Goal: Task Accomplishment & Management: Complete application form

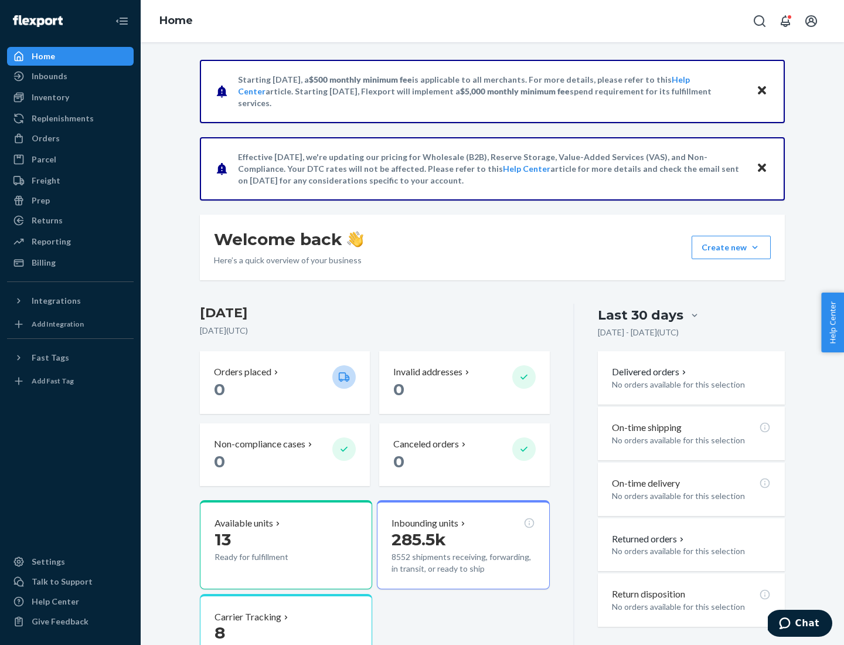
click at [755, 247] on button "Create new Create new inbound Create new order Create new product" at bounding box center [731, 247] width 79 height 23
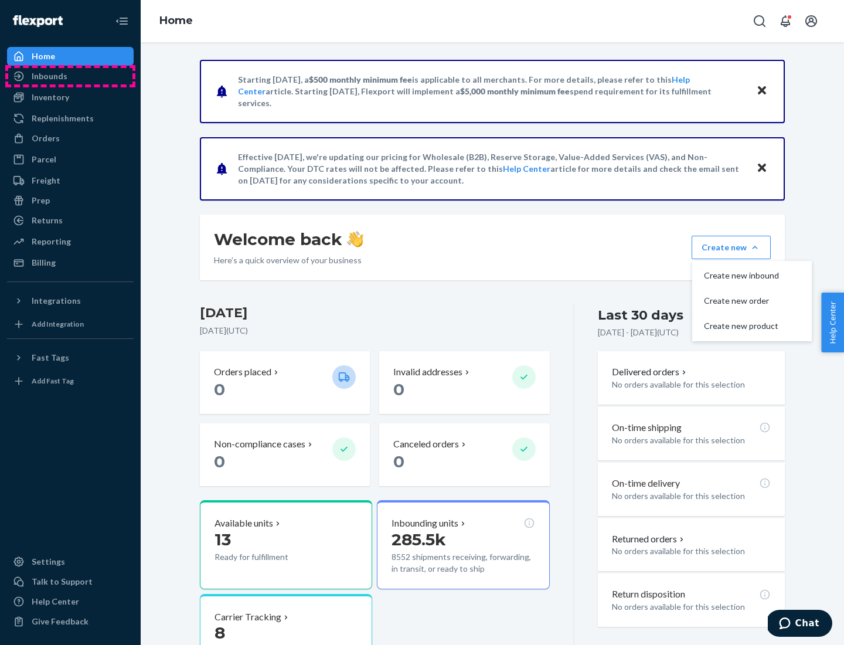
click at [70, 76] on div "Inbounds" at bounding box center [70, 76] width 124 height 16
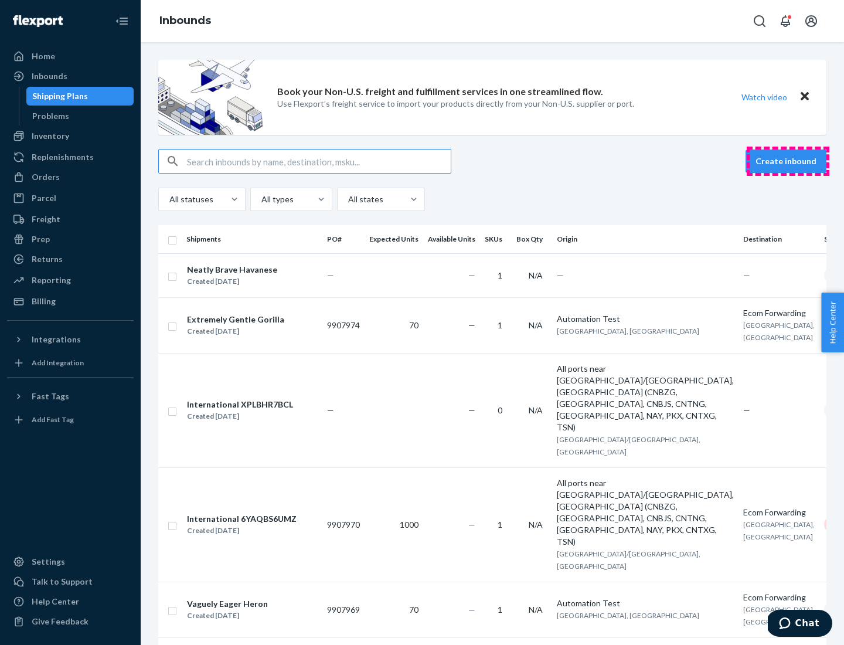
click at [788, 161] on button "Create inbound" at bounding box center [785, 160] width 81 height 23
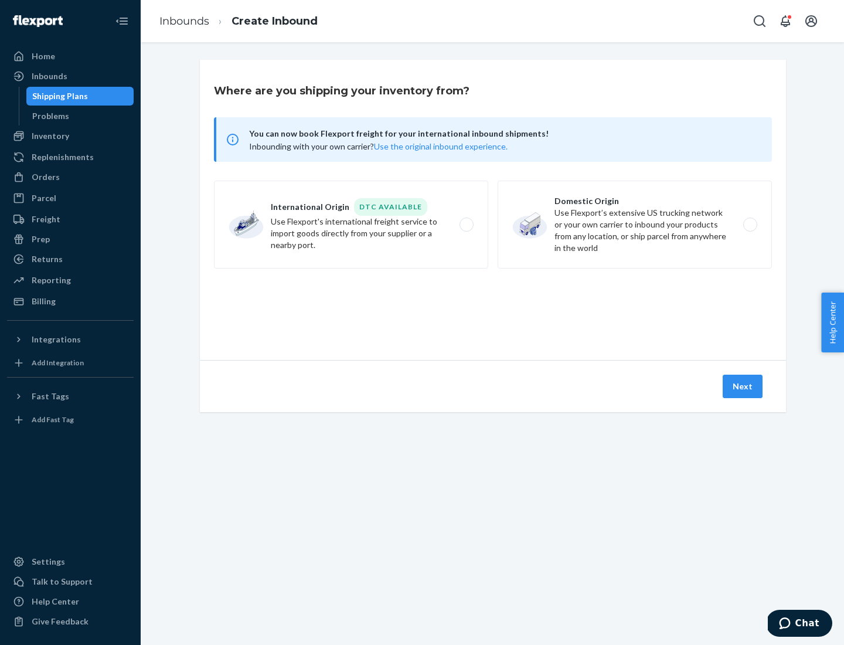
click at [635, 224] on label "Domestic Origin Use Flexport’s extensive US trucking network or your own carrie…" at bounding box center [635, 224] width 274 height 88
click at [750, 224] on input "Domestic Origin Use Flexport’s extensive US trucking network or your own carrie…" at bounding box center [754, 225] width 8 height 8
radio input "true"
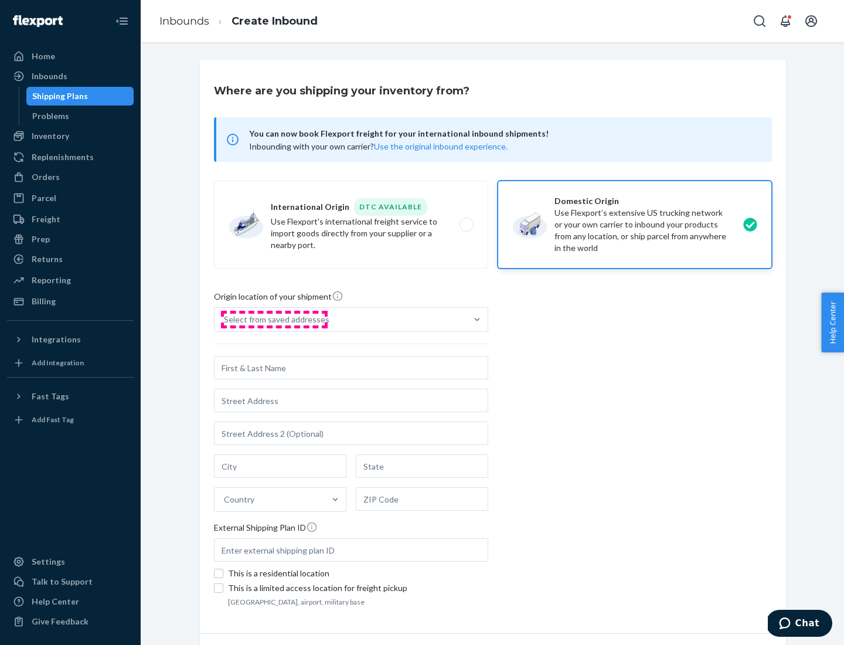
click at [274, 319] on div "Select from saved addresses" at bounding box center [276, 320] width 105 height 12
click at [225, 319] on input "Select from saved addresses" at bounding box center [224, 320] width 1 height 12
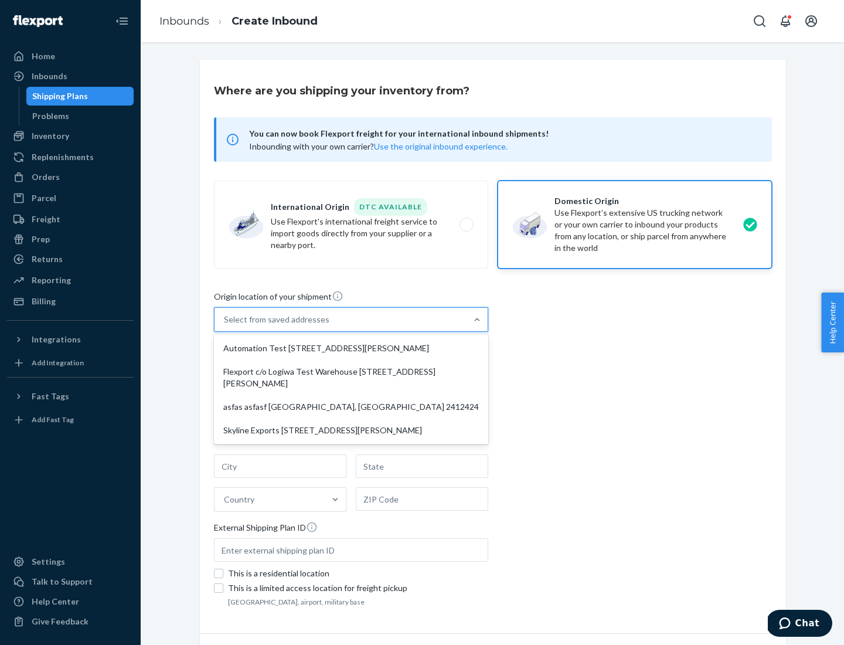
scroll to position [5, 0]
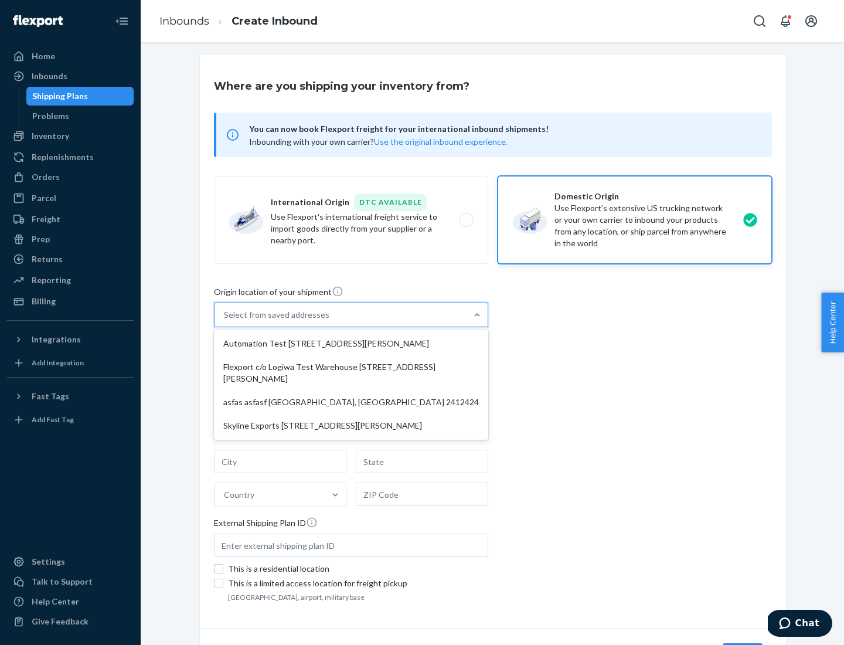
click at [351, 343] on div "Automation Test [STREET_ADDRESS][PERSON_NAME]" at bounding box center [351, 343] width 270 height 23
click at [225, 321] on input "option Automation Test [STREET_ADDRESS][PERSON_NAME] focused, 1 of 4. 4 results…" at bounding box center [224, 315] width 1 height 12
type input "Automation Test"
type input "9th Floor"
type input "[GEOGRAPHIC_DATA]"
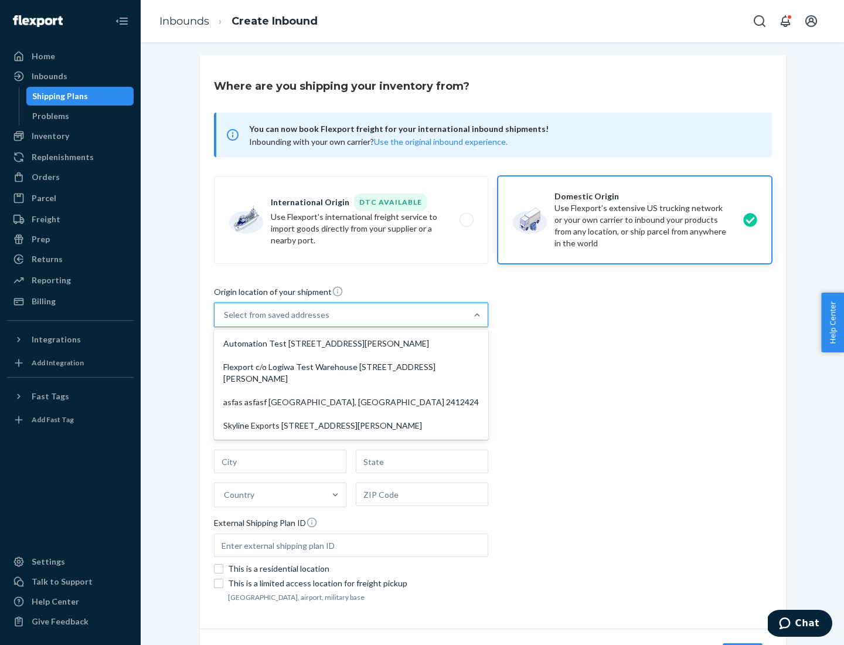
type input "CA"
type input "94104"
type input "[STREET_ADDRESS][PERSON_NAME]"
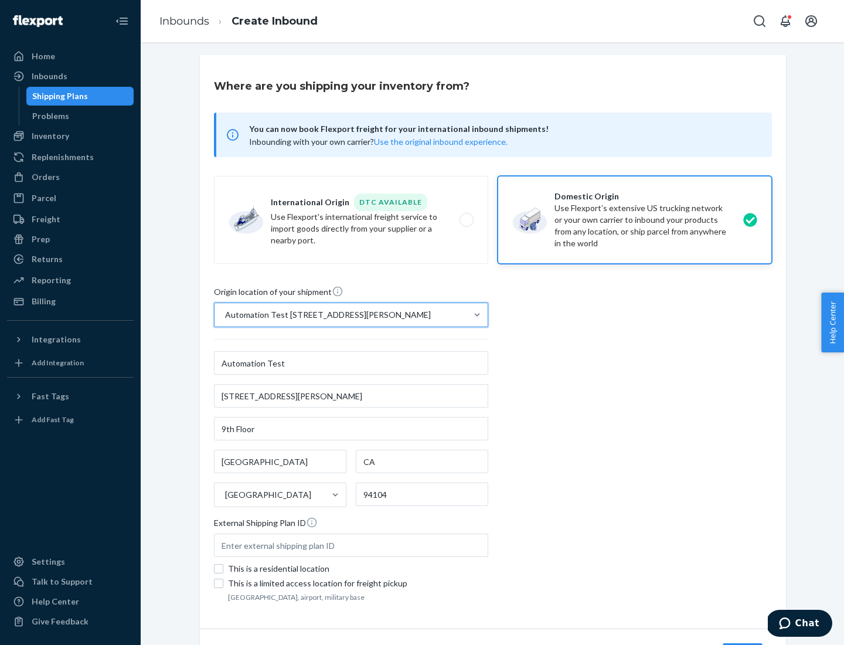
scroll to position [69, 0]
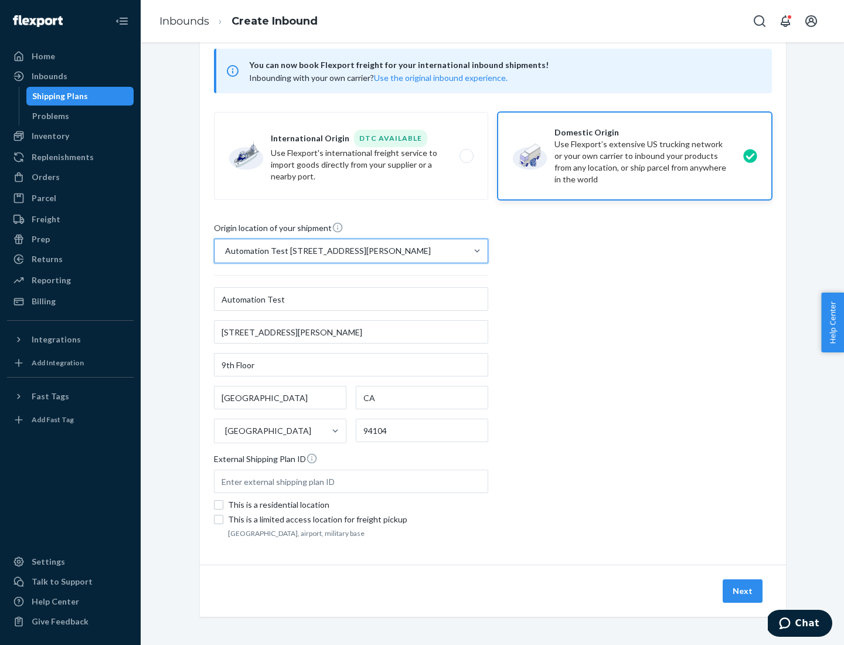
click at [743, 591] on button "Next" at bounding box center [743, 590] width 40 height 23
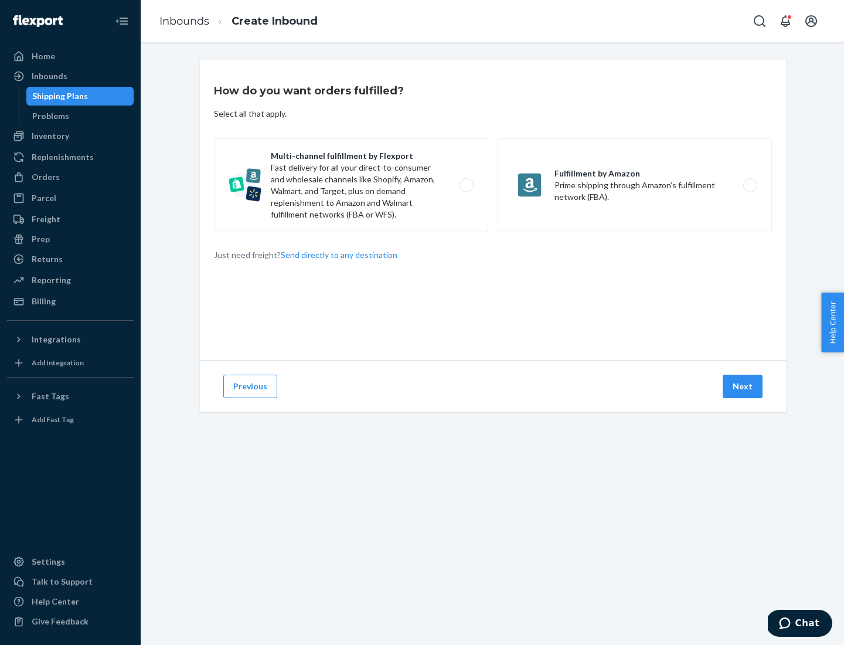
click at [351, 185] on label "Multi-channel fulfillment by Flexport Fast delivery for all your direct-to-cons…" at bounding box center [351, 185] width 274 height 94
click at [466, 185] on input "Multi-channel fulfillment by Flexport Fast delivery for all your direct-to-cons…" at bounding box center [470, 186] width 8 height 8
radio input "true"
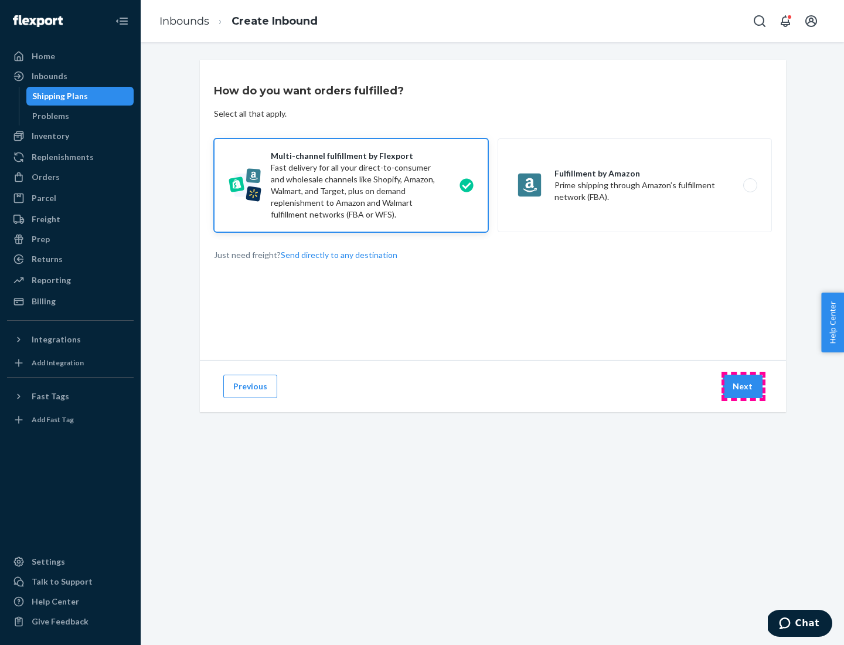
click at [743, 386] on button "Next" at bounding box center [743, 385] width 40 height 23
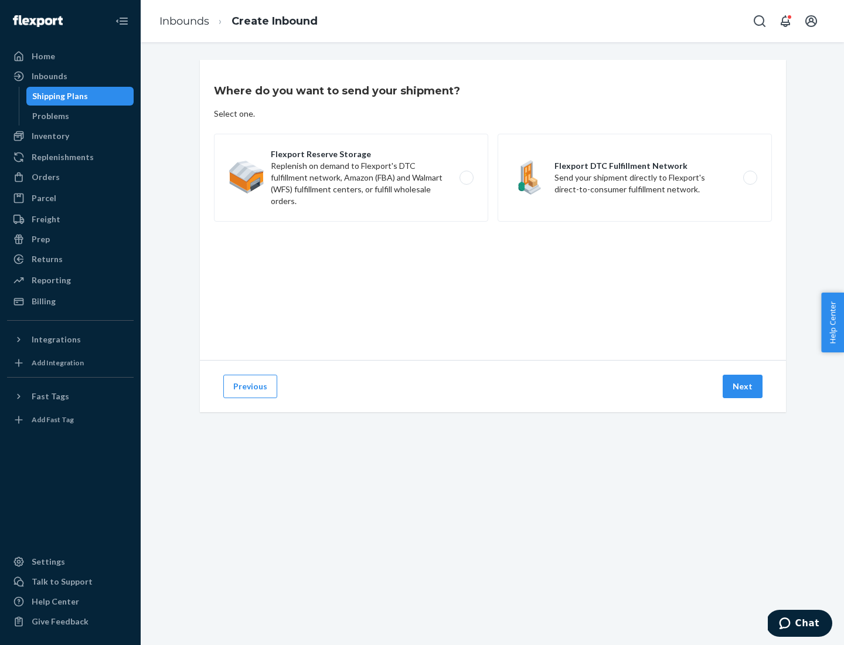
click at [635, 178] on label "Flexport DTC Fulfillment Network Send your shipment directly to Flexport's dire…" at bounding box center [635, 178] width 274 height 88
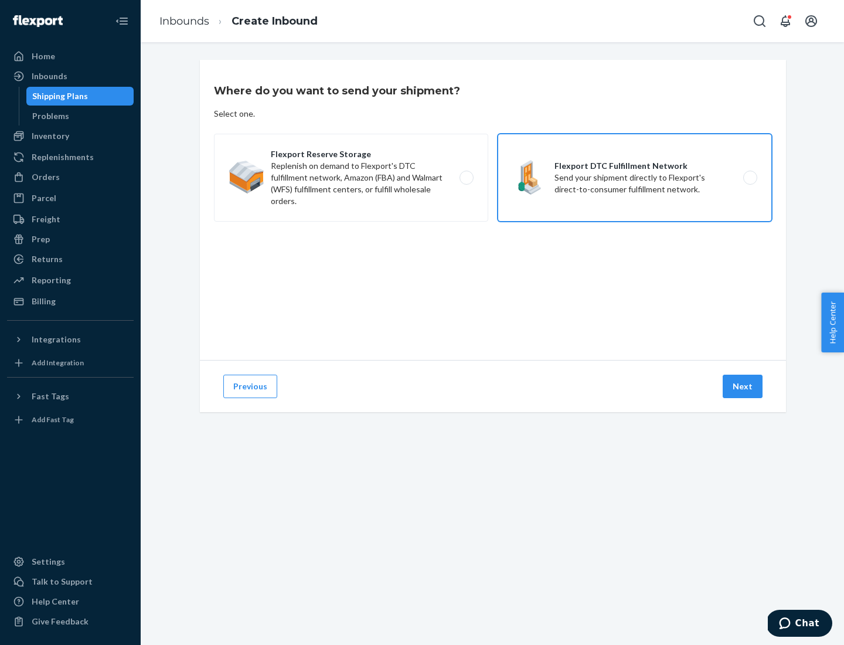
click at [750, 178] on input "Flexport DTC Fulfillment Network Send your shipment directly to Flexport's dire…" at bounding box center [754, 178] width 8 height 8
radio input "true"
click at [743, 386] on button "Next" at bounding box center [743, 385] width 40 height 23
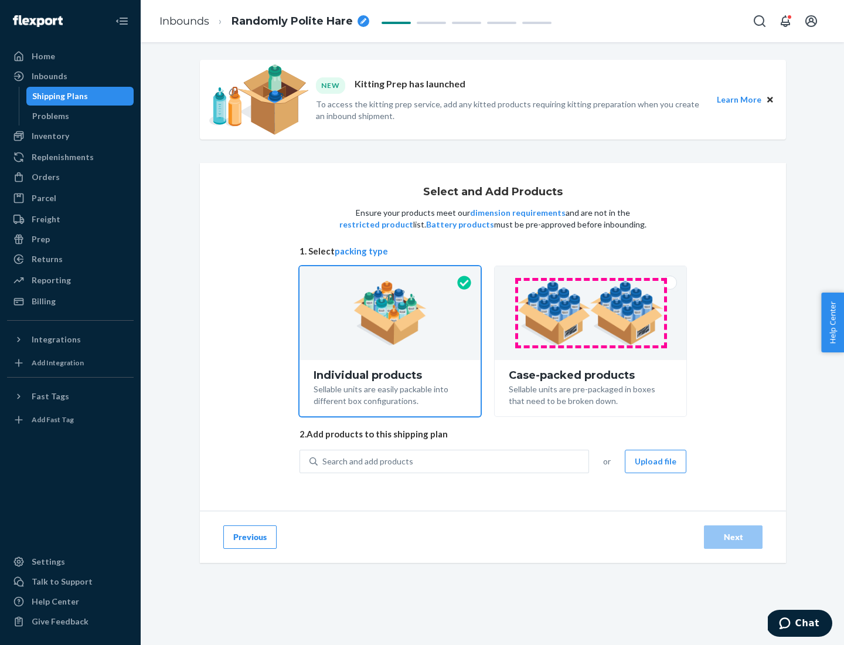
click at [591, 313] on img at bounding box center [590, 313] width 146 height 64
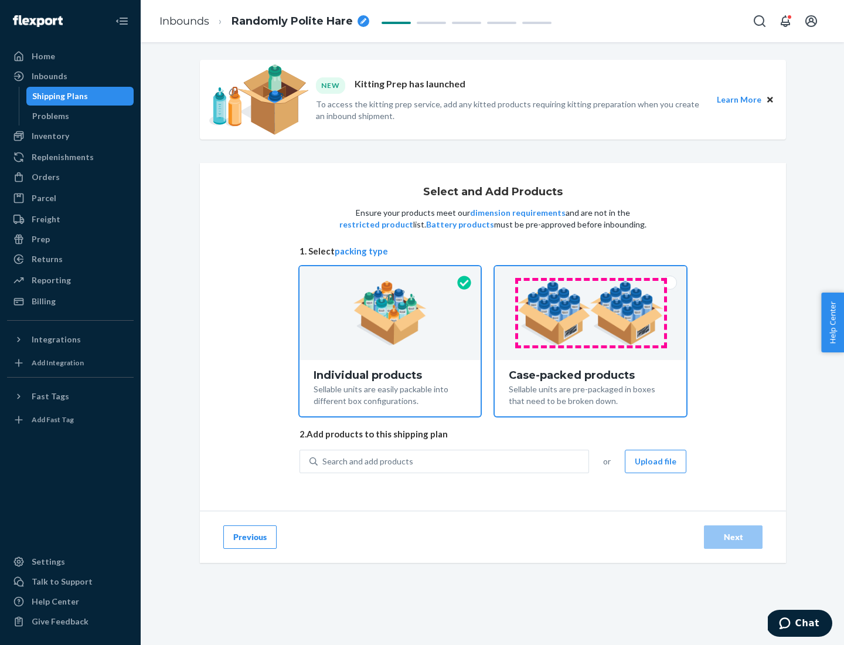
click at [591, 274] on input "Case-packed products Sellable units are pre-packaged in boxes that need to be b…" at bounding box center [591, 270] width 8 height 8
radio input "true"
radio input "false"
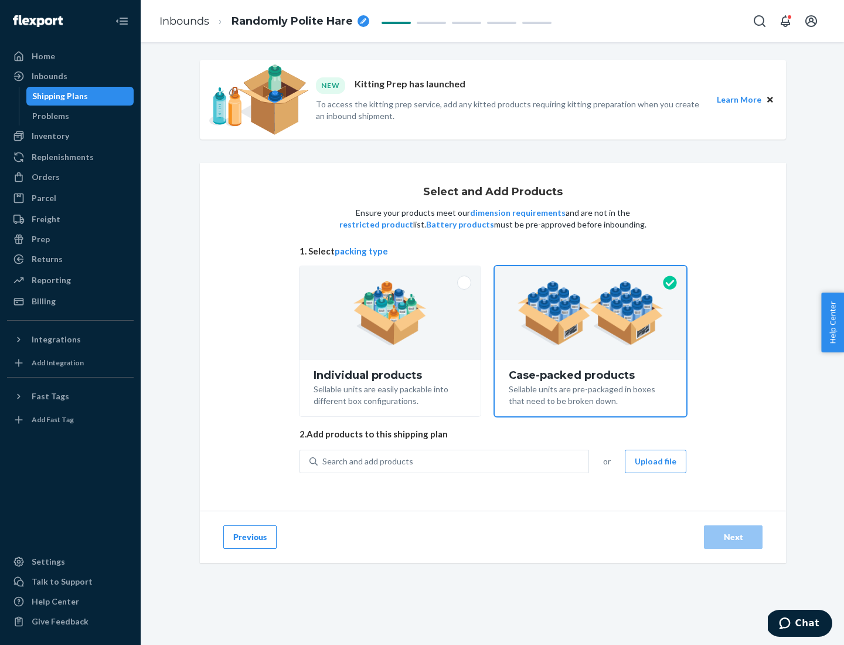
click at [454, 461] on div "Search and add products" at bounding box center [453, 461] width 271 height 21
click at [323, 461] on input "Search and add products" at bounding box center [322, 461] width 1 height 12
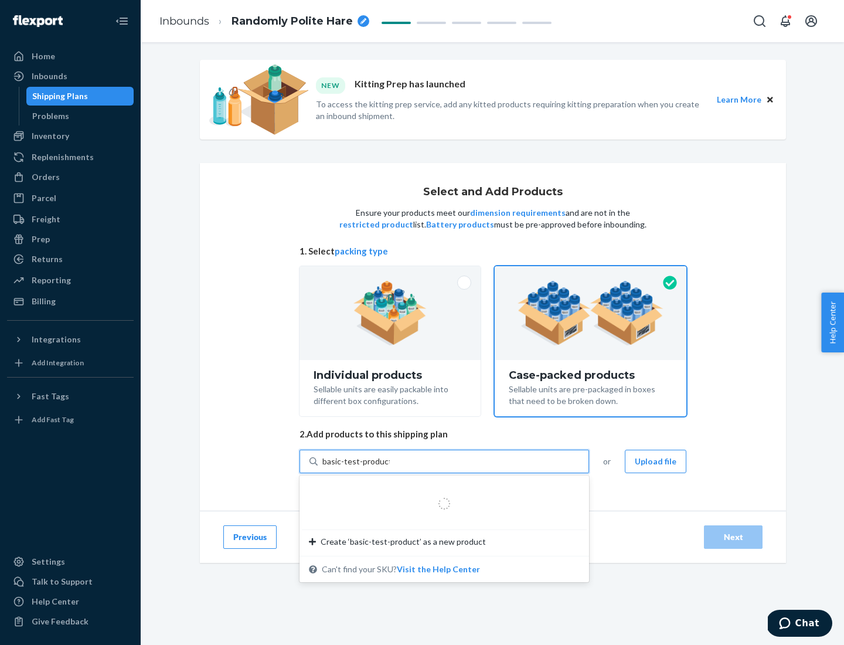
type input "basic-test-product-1"
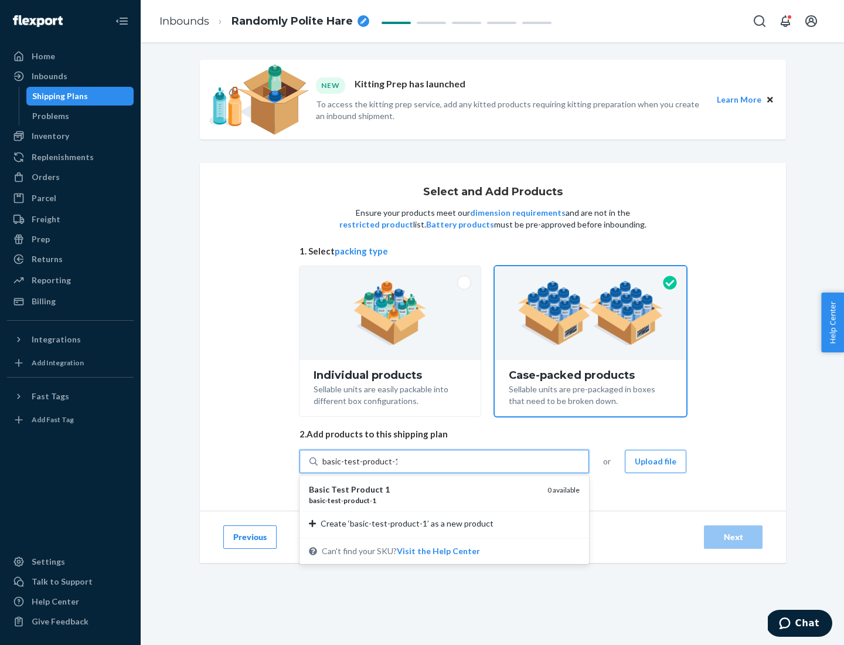
click at [424, 500] on div "basic - test - product - 1" at bounding box center [423, 500] width 229 height 10
click at [397, 467] on input "basic-test-product-1" at bounding box center [359, 461] width 75 height 12
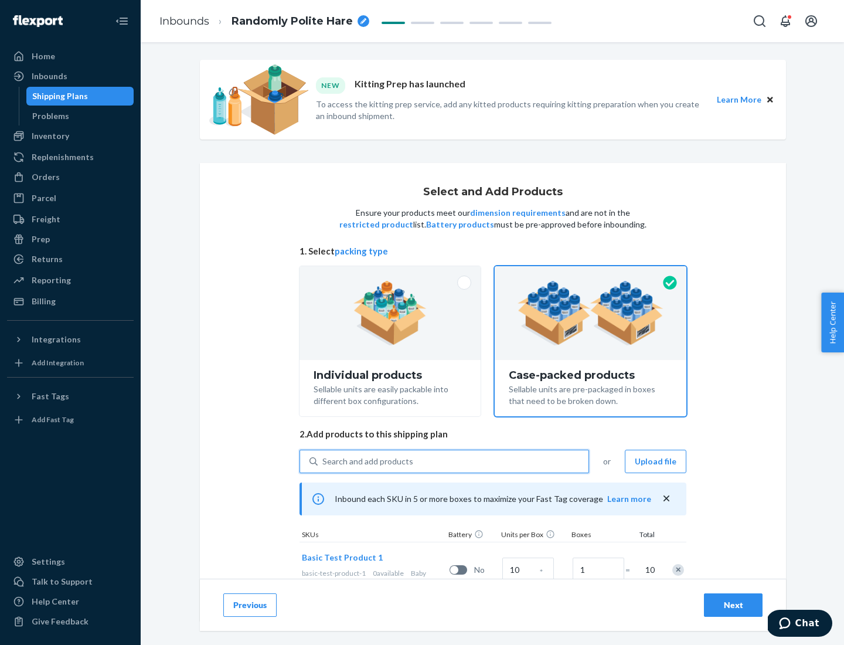
scroll to position [42, 0]
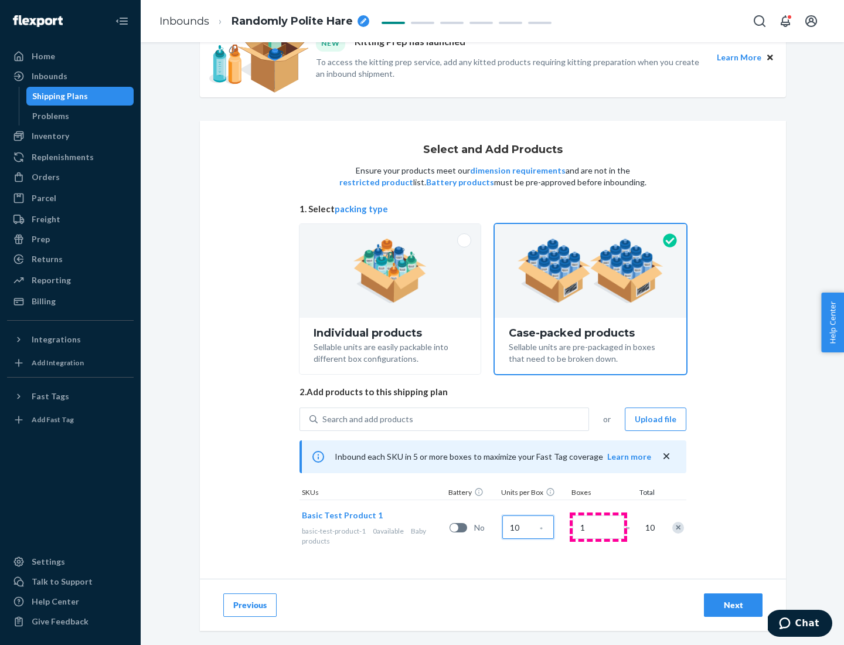
type input "10"
type input "7"
click at [733, 605] on div "Next" at bounding box center [733, 605] width 39 height 12
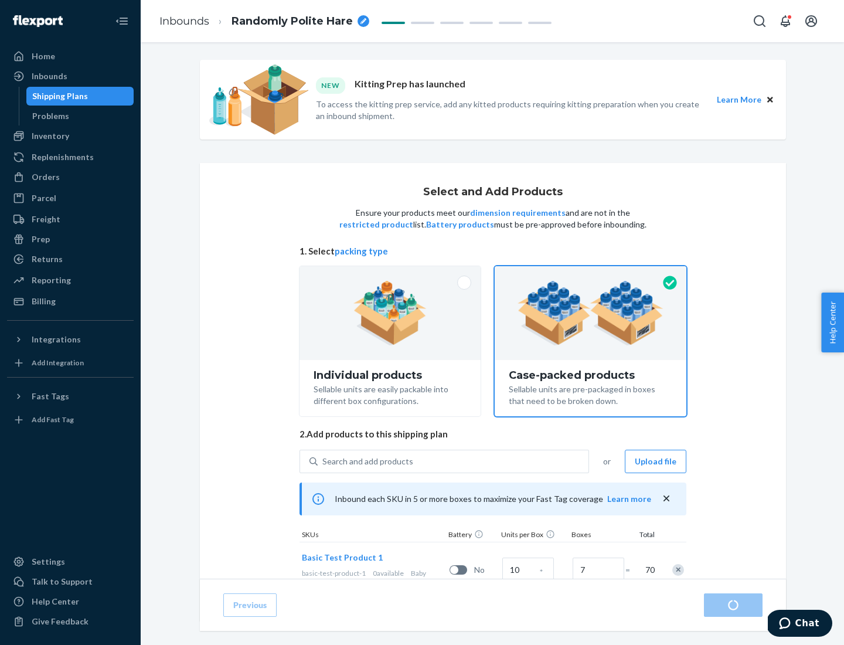
radio input "true"
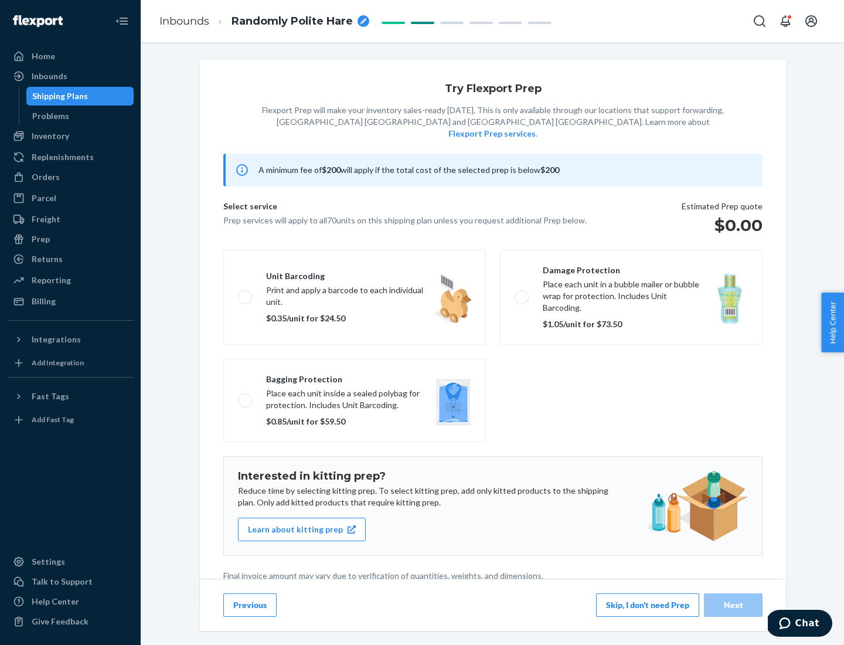
scroll to position [3, 0]
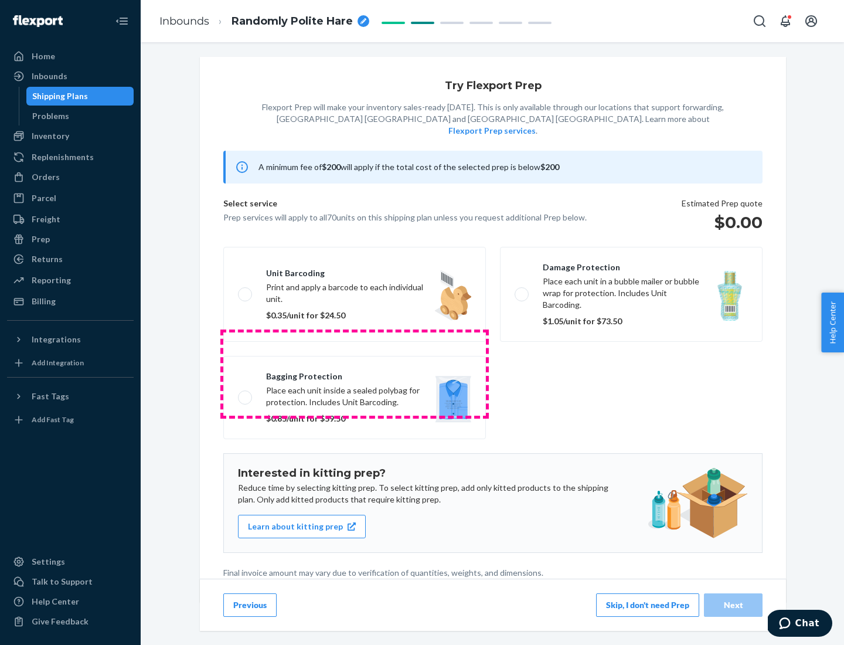
click at [355, 373] on label "Bagging protection Place each unit inside a sealed polybag for protection. Incl…" at bounding box center [354, 397] width 263 height 83
click at [246, 393] on input "Bagging protection Place each unit inside a sealed polybag for protection. Incl…" at bounding box center [242, 397] width 8 height 8
checkbox input "true"
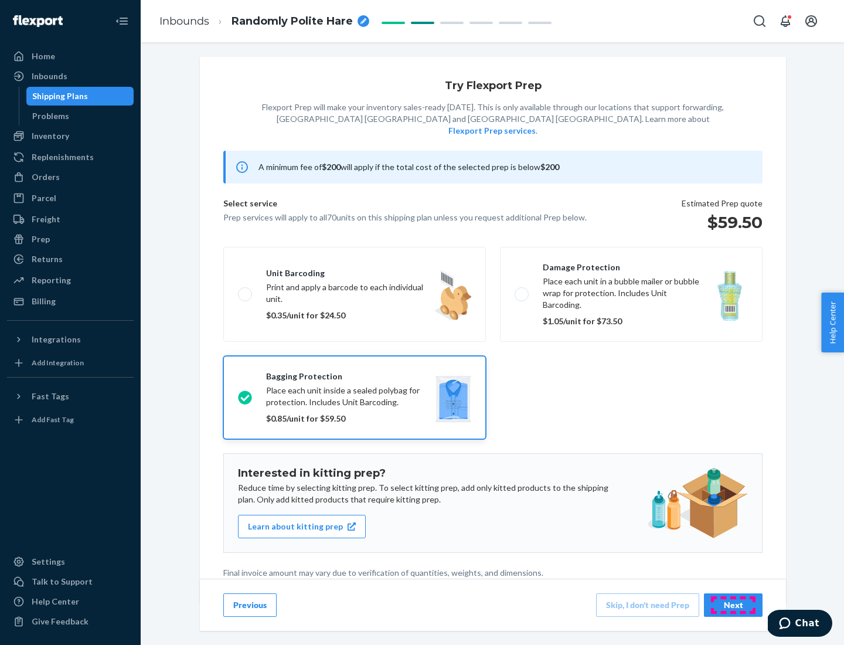
click at [733, 604] on div "Next" at bounding box center [733, 605] width 39 height 12
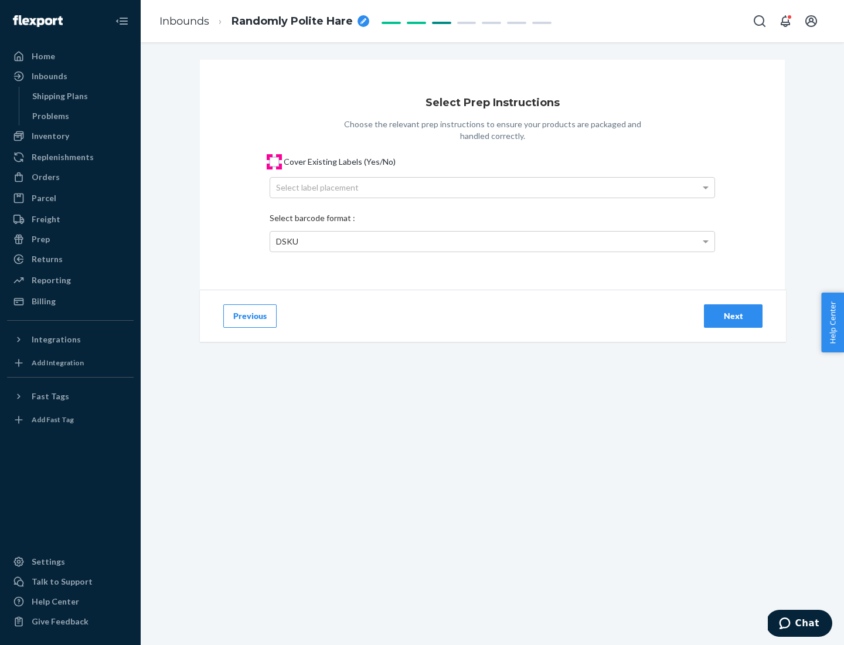
click at [274, 161] on input "Cover Existing Labels (Yes/No)" at bounding box center [274, 161] width 9 height 9
checkbox input "true"
click at [492, 187] on div "Select label placement" at bounding box center [492, 188] width 444 height 20
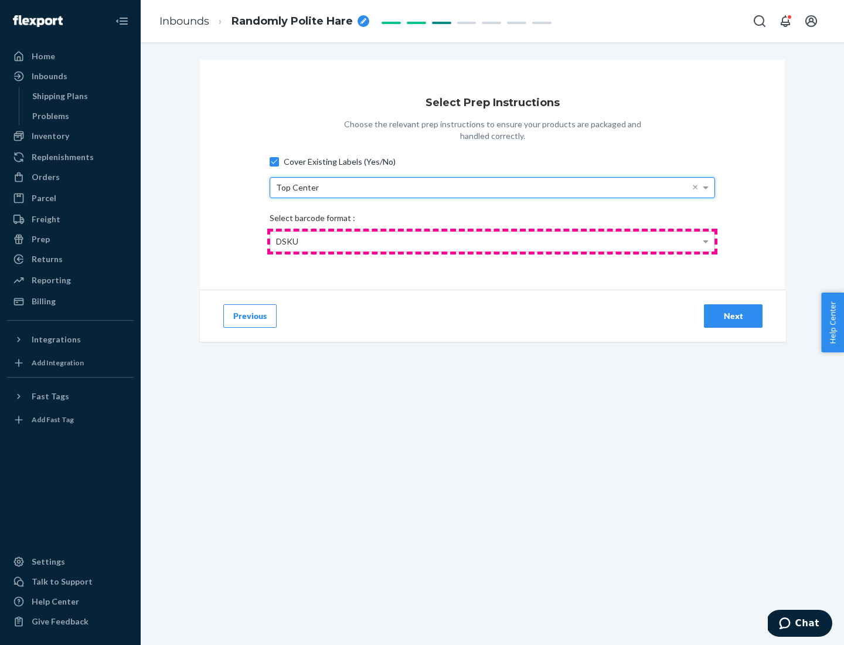
click at [492, 241] on div "DSKU" at bounding box center [492, 241] width 444 height 20
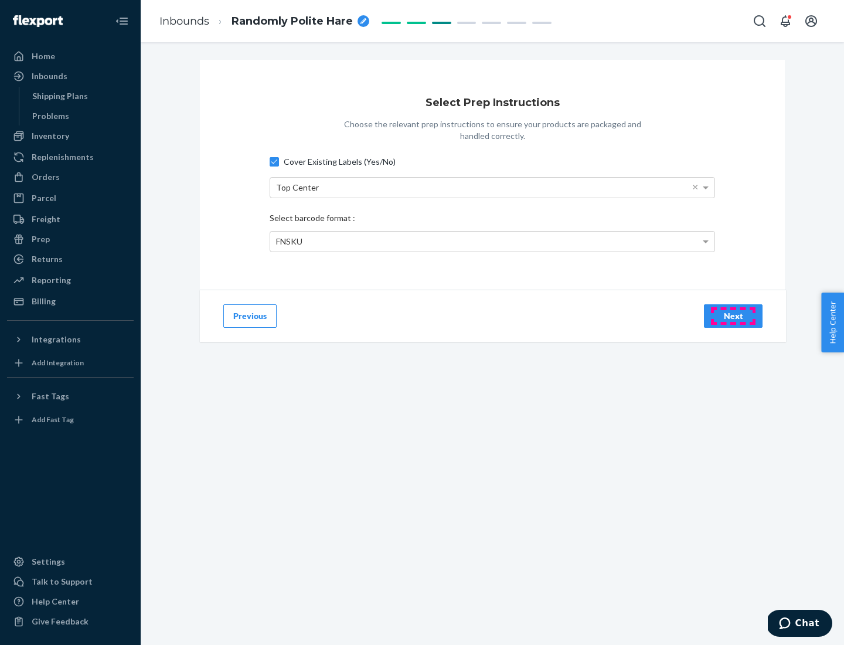
click at [733, 315] on div "Next" at bounding box center [733, 316] width 39 height 12
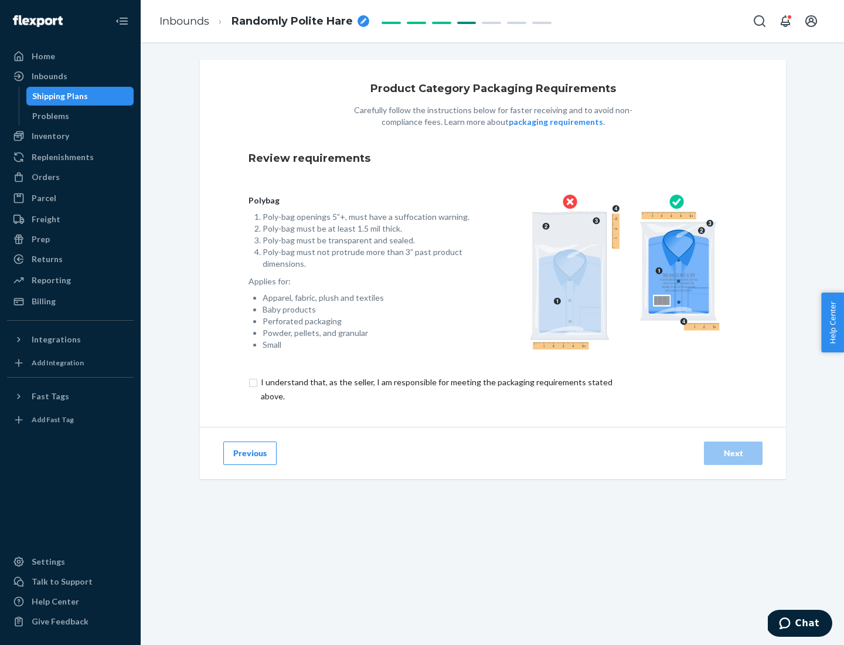
click at [435, 389] on input "checkbox" at bounding box center [443, 389] width 390 height 28
checkbox input "true"
click at [733, 452] on div "Next" at bounding box center [733, 453] width 39 height 12
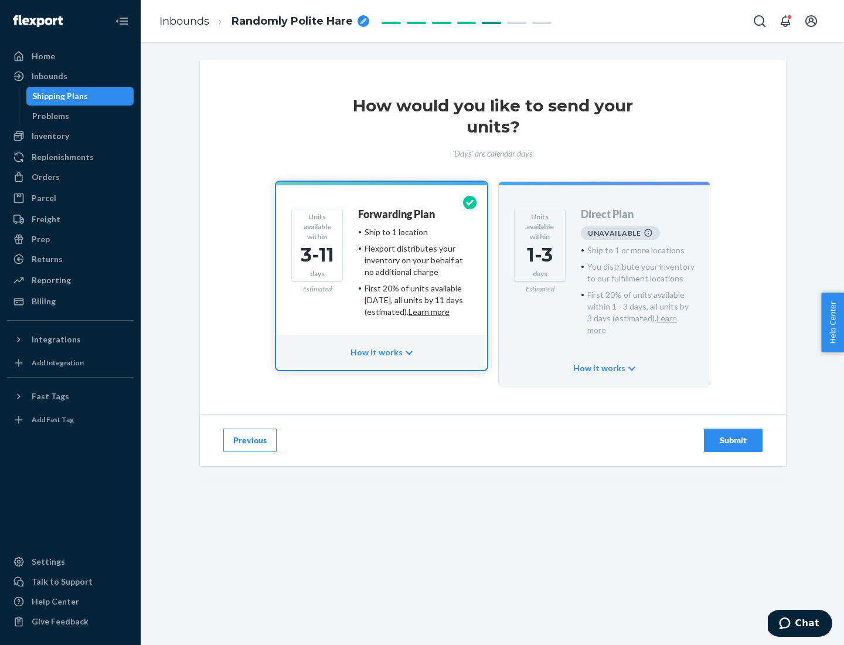
click at [397, 214] on h4 "Forwarding Plan" at bounding box center [396, 215] width 77 height 12
click at [733, 434] on div "Submit" at bounding box center [733, 440] width 39 height 12
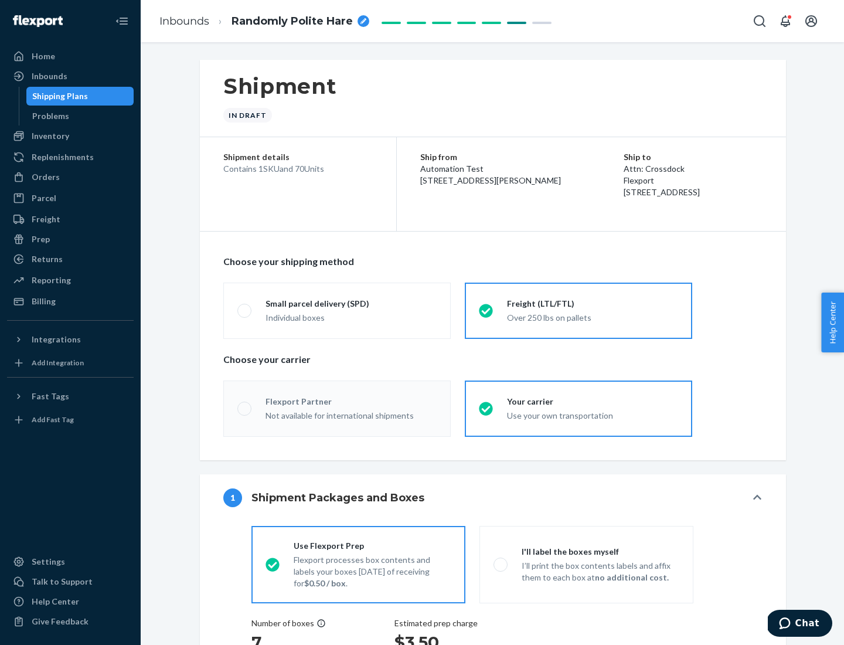
radio input "true"
radio input "false"
radio input "true"
radio input "false"
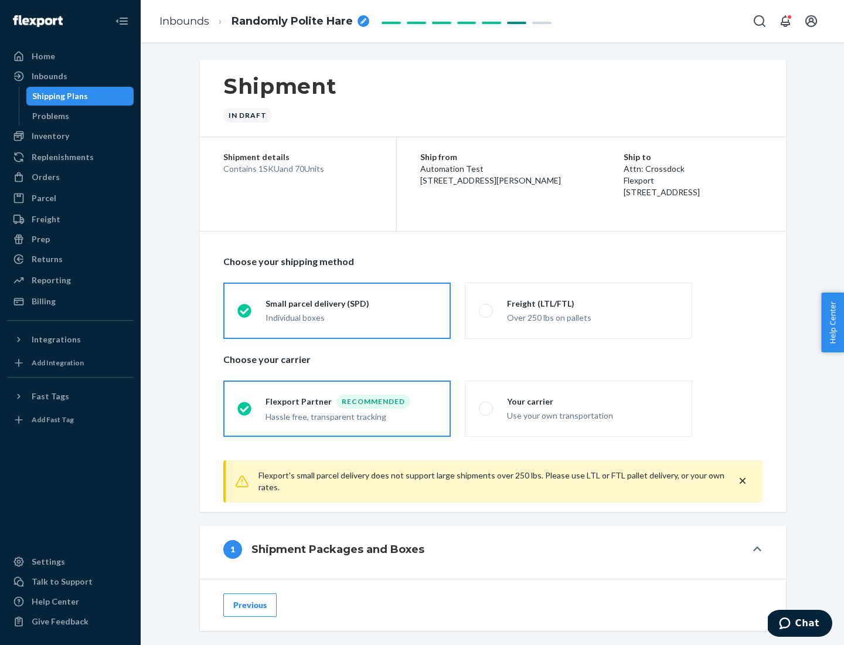
click at [578, 310] on div "Over 250 lbs on pallets" at bounding box center [592, 316] width 171 height 14
click at [486, 310] on input "Freight (LTL/FTL) Over 250 lbs on pallets" at bounding box center [483, 310] width 8 height 8
radio input "true"
radio input "false"
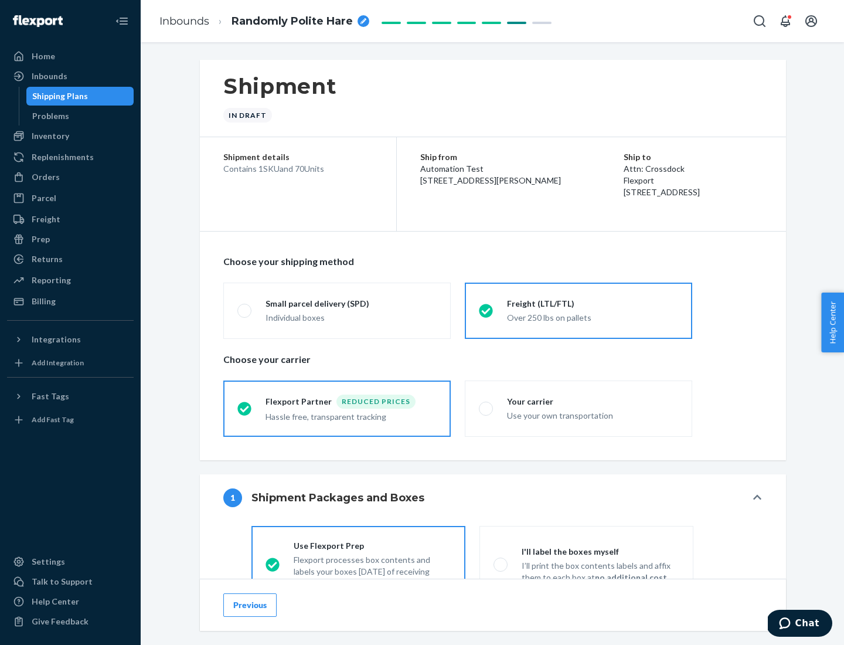
scroll to position [65, 0]
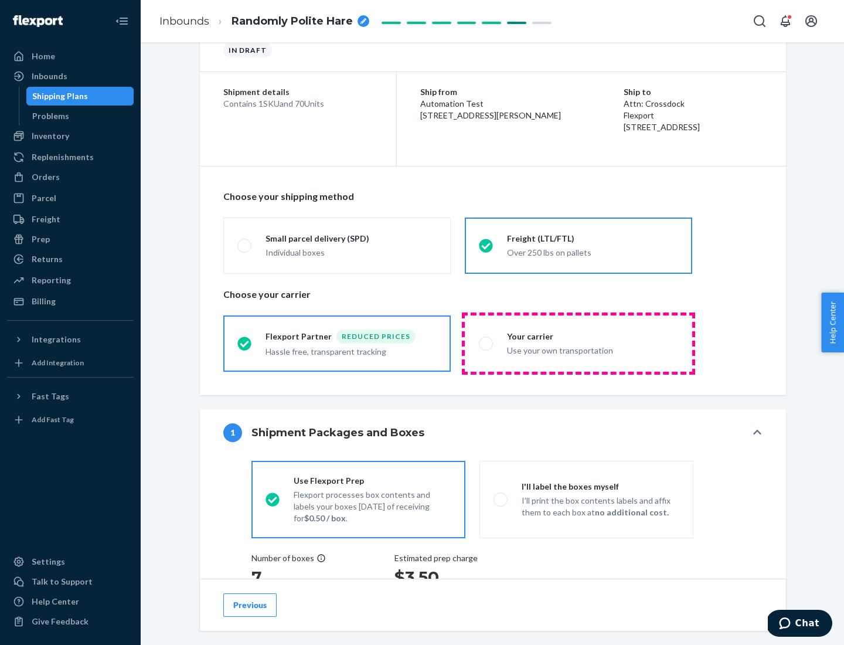
click at [578, 343] on div "Use your own transportation" at bounding box center [592, 349] width 171 height 14
click at [486, 343] on input "Your carrier Use your own transportation" at bounding box center [483, 343] width 8 height 8
radio input "true"
radio input "false"
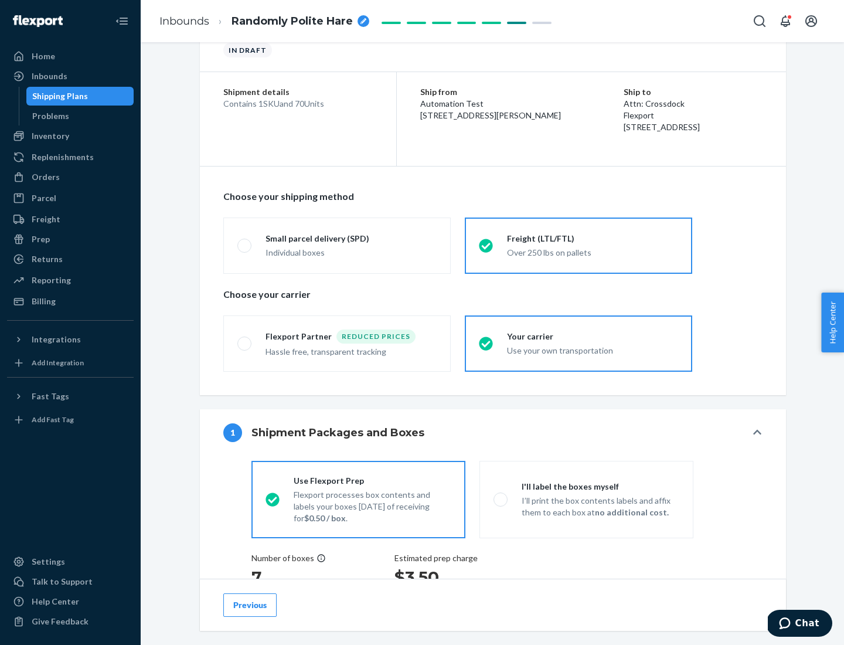
scroll to position [298, 0]
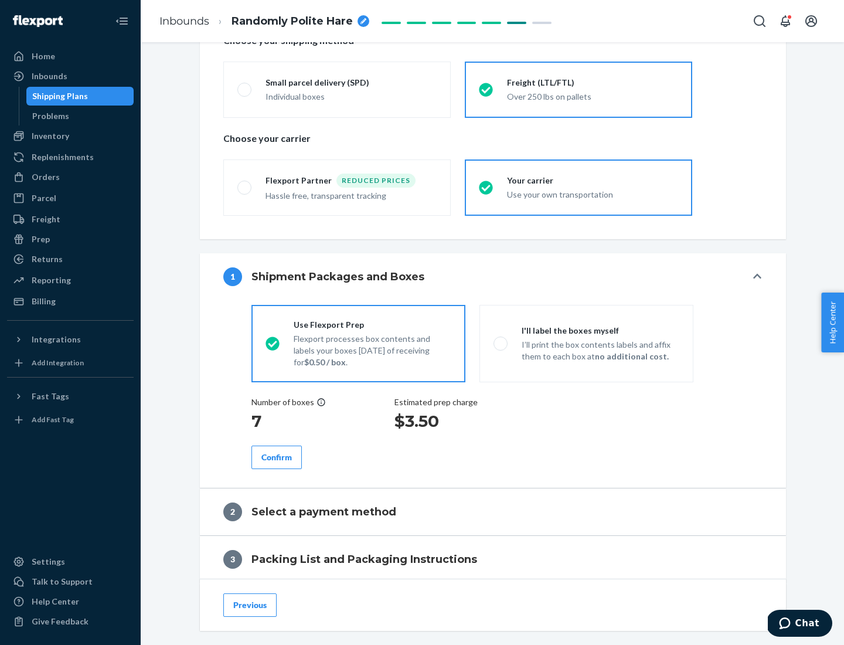
click at [586, 343] on p "I’ll print the box contents labels and affix them to each box at no additional …" at bounding box center [601, 350] width 158 height 23
click at [501, 343] on input "I'll label the boxes myself I’ll print the box contents labels and affix them t…" at bounding box center [497, 343] width 8 height 8
radio input "true"
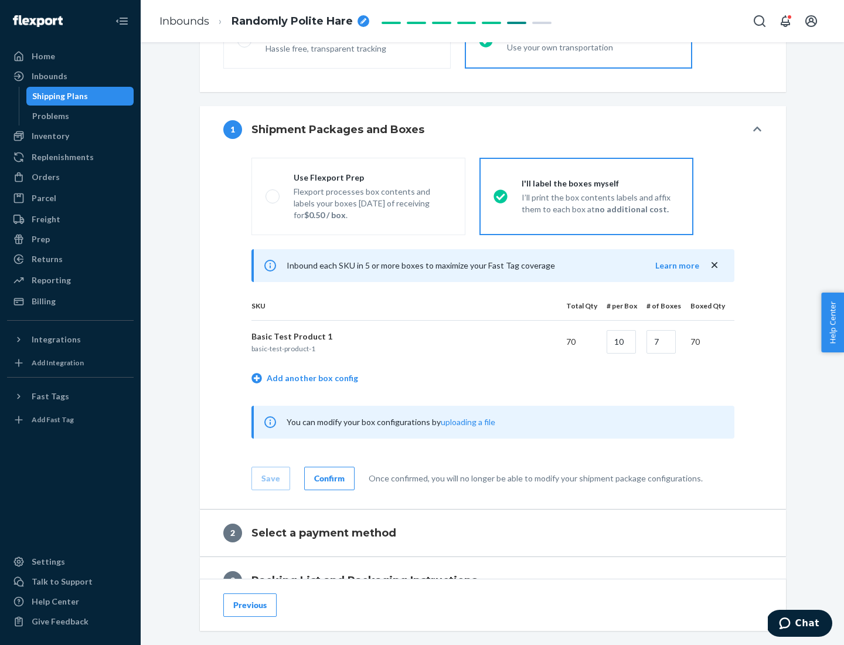
scroll to position [202, 0]
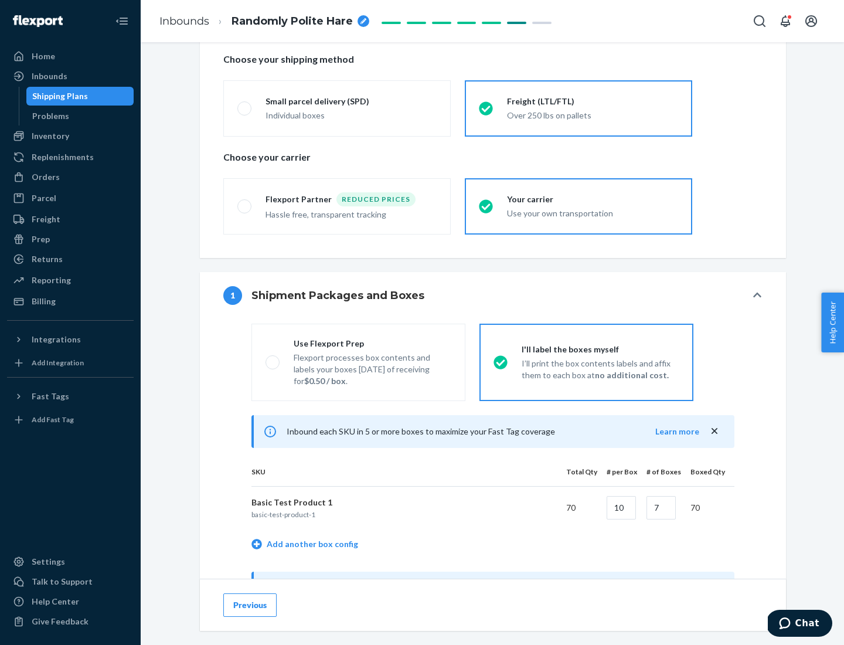
click at [372, 343] on div "Use Flexport Prep" at bounding box center [373, 344] width 158 height 12
click at [273, 358] on input "Use Flexport Prep Flexport processes box contents and labels your boxes [DATE] …" at bounding box center [269, 362] width 8 height 8
radio input "true"
radio input "false"
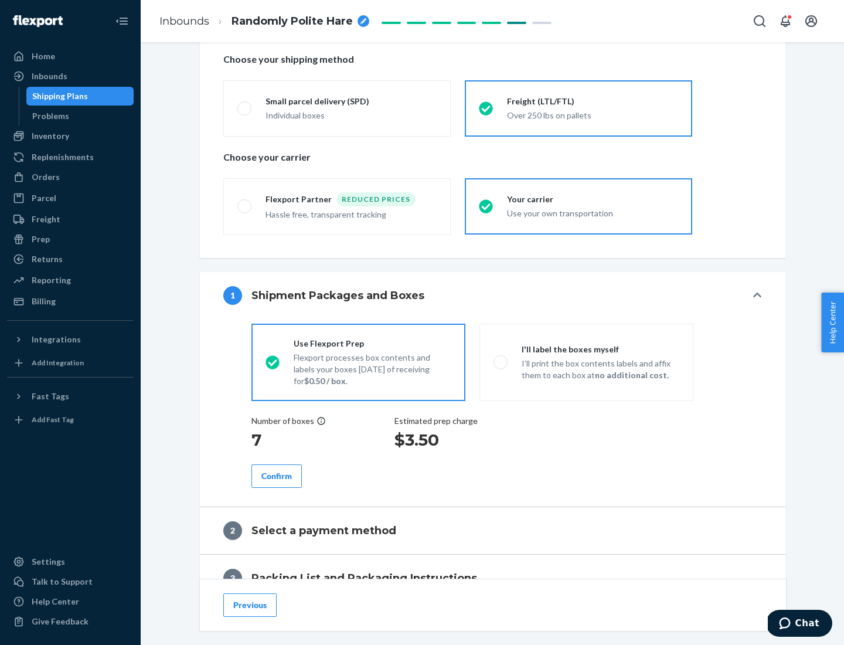
scroll to position [335, 0]
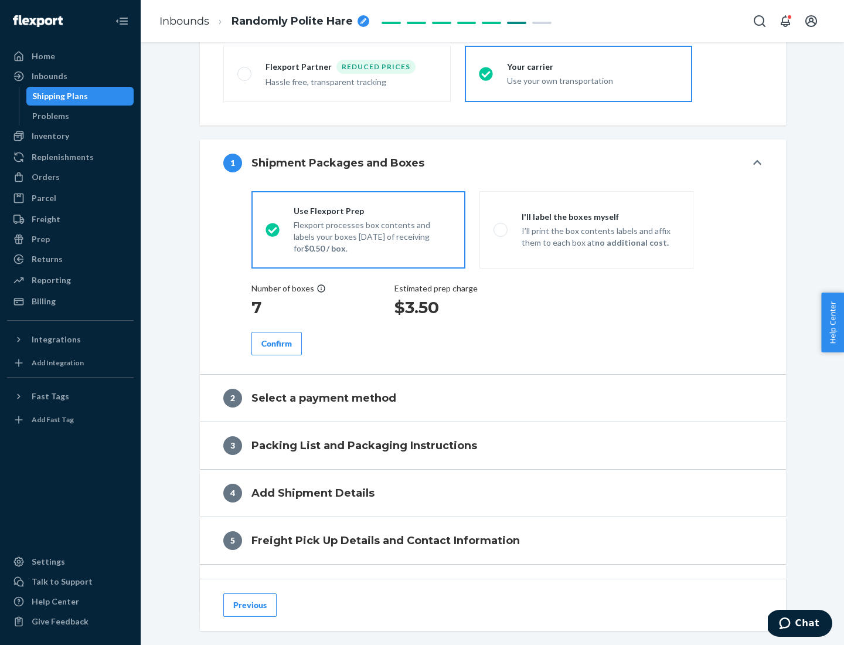
click at [277, 343] on div "Confirm" at bounding box center [276, 344] width 30 height 12
radio input "false"
